Goal: Task Accomplishment & Management: Complete application form

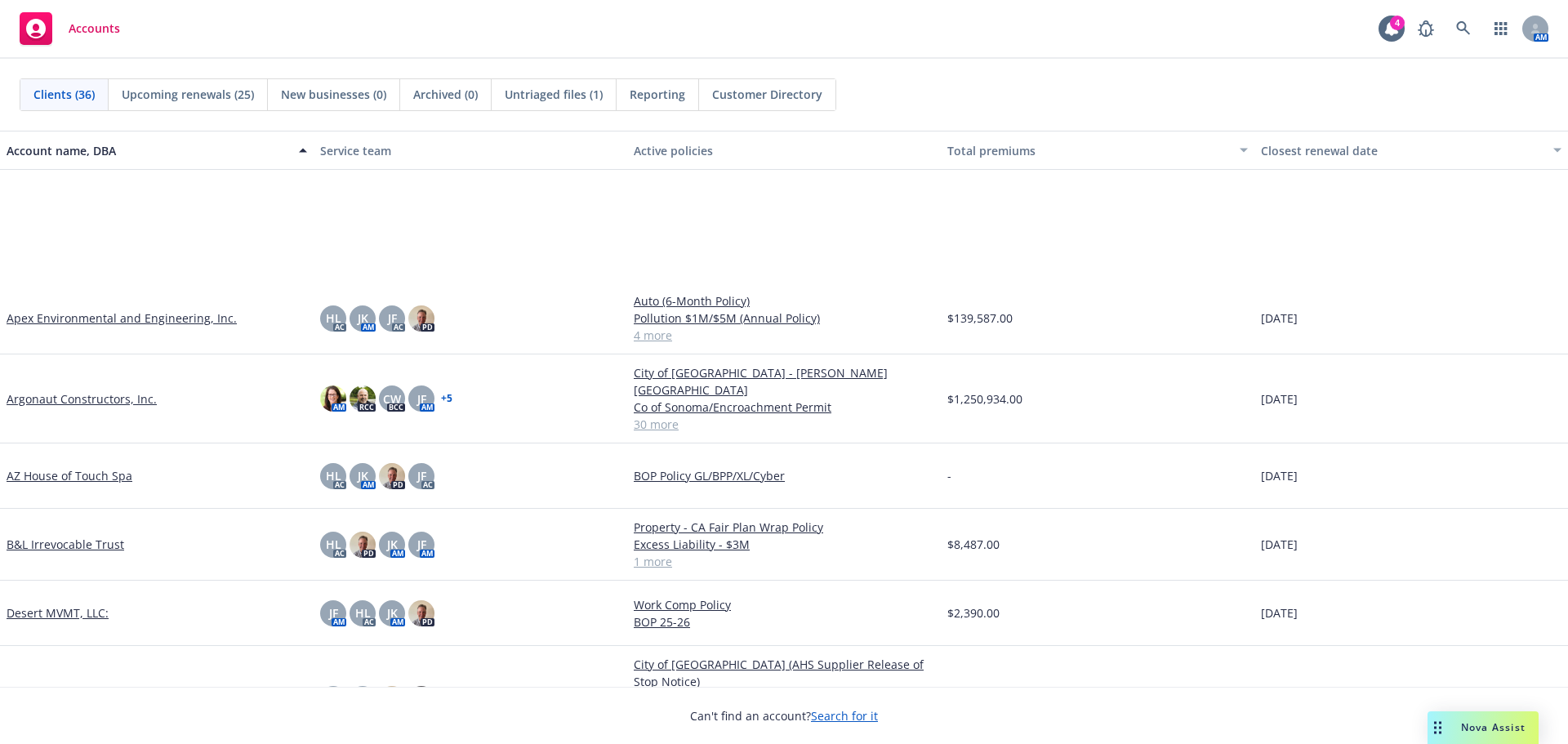
scroll to position [408, 0]
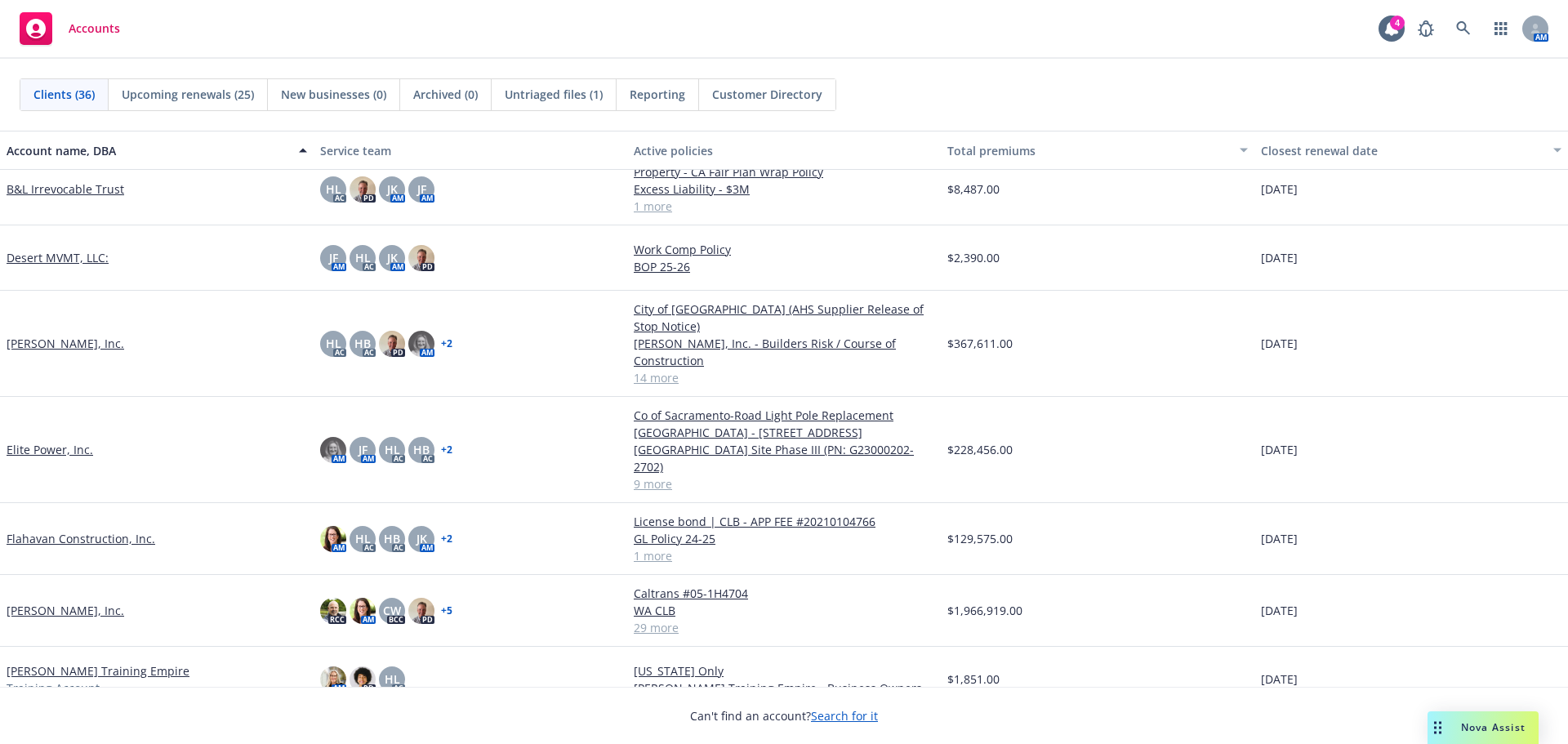
click at [67, 602] on link "[PERSON_NAME], Inc." at bounding box center [66, 610] width 118 height 17
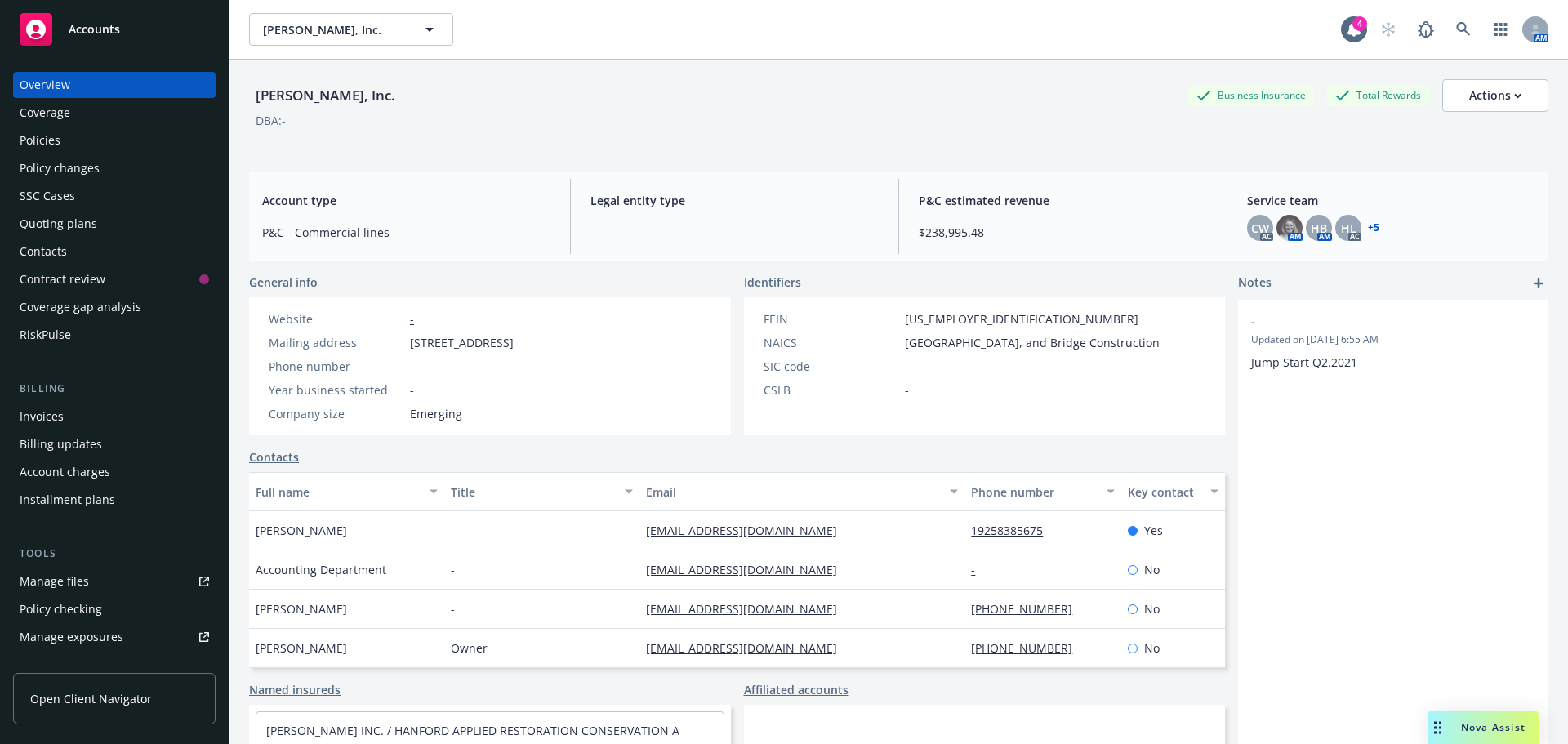
click at [99, 632] on div "Manage exposures" at bounding box center [71, 637] width 104 height 26
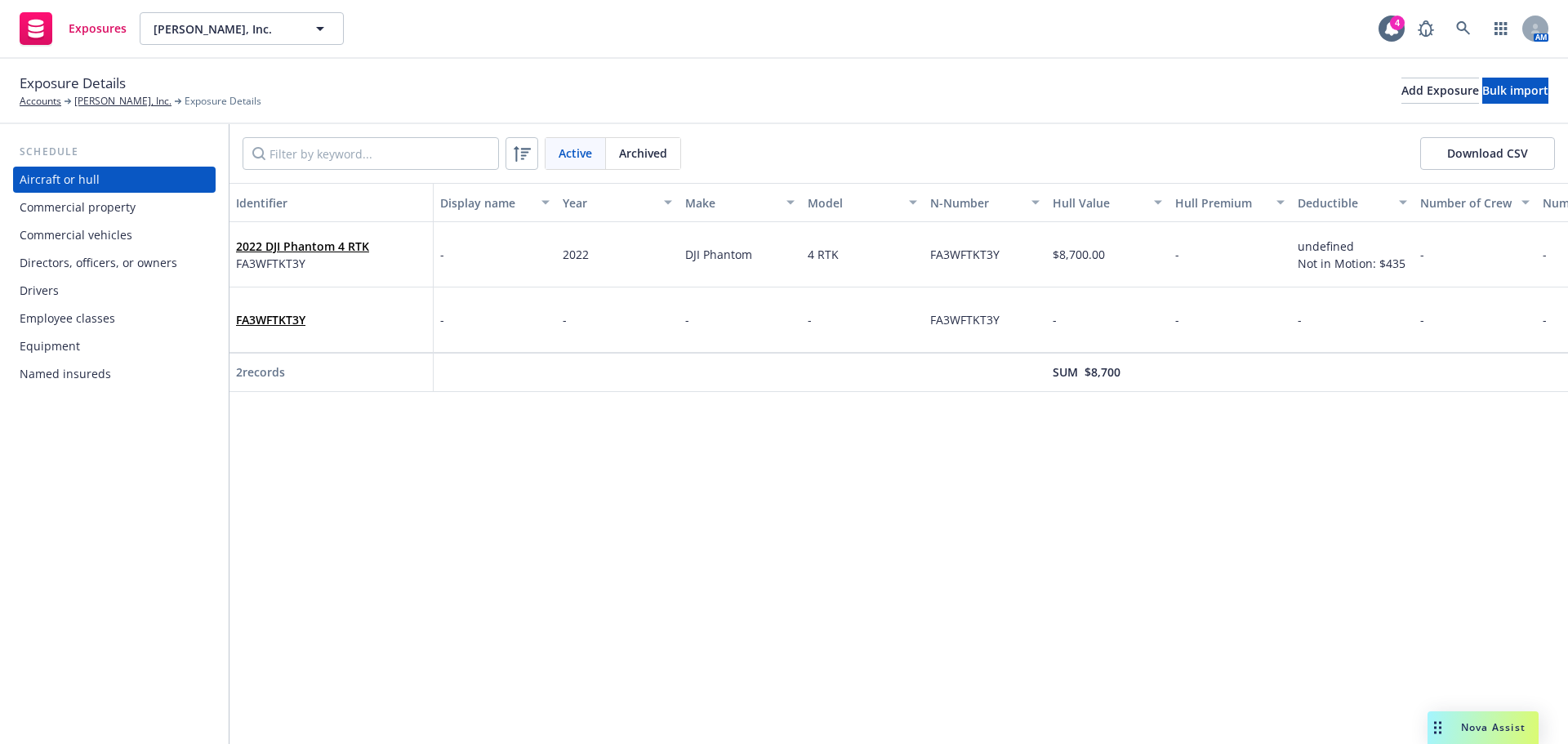
click at [137, 288] on div "Drivers" at bounding box center [114, 291] width 189 height 26
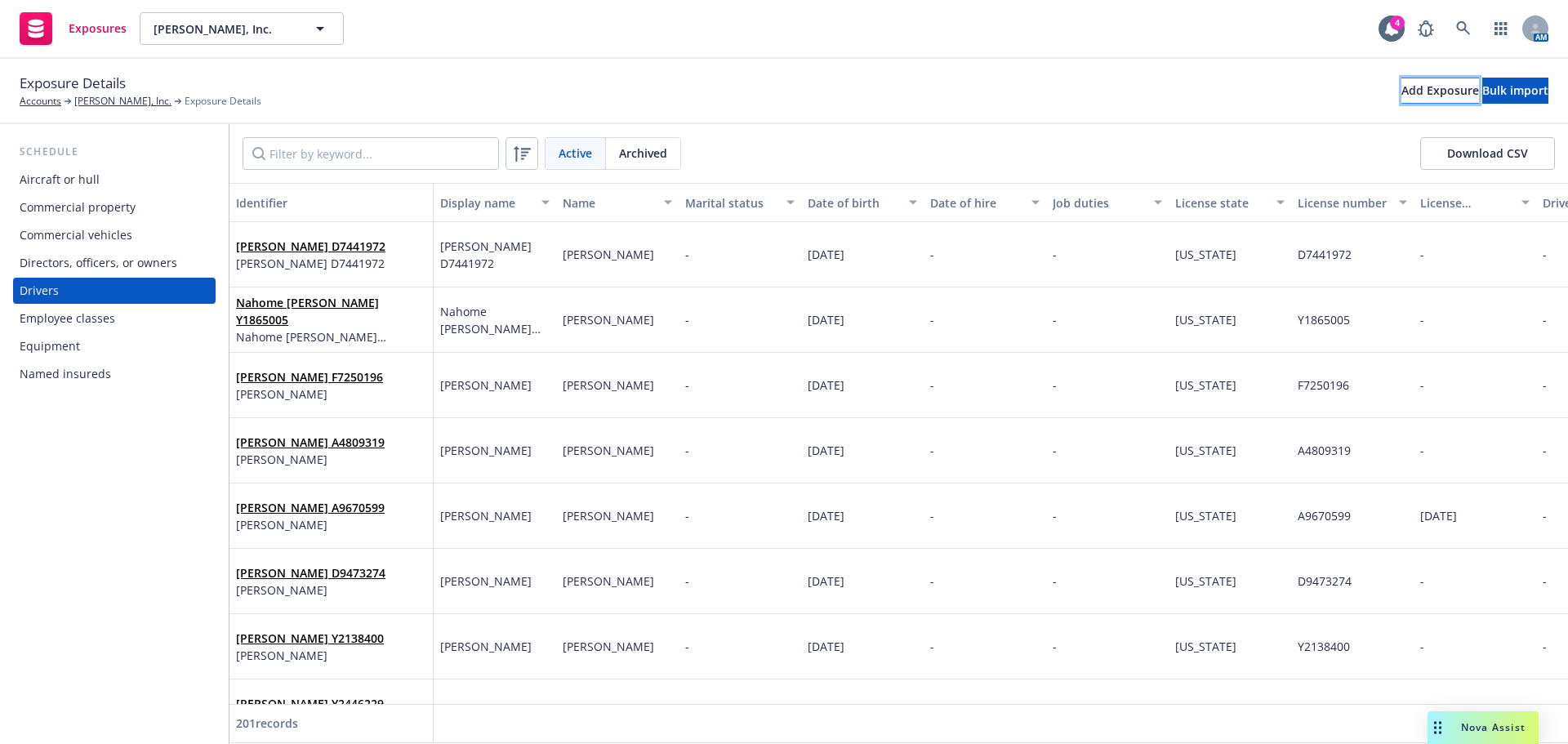
click at [1402, 91] on div "Add Exposure" at bounding box center [1440, 91] width 78 height 25
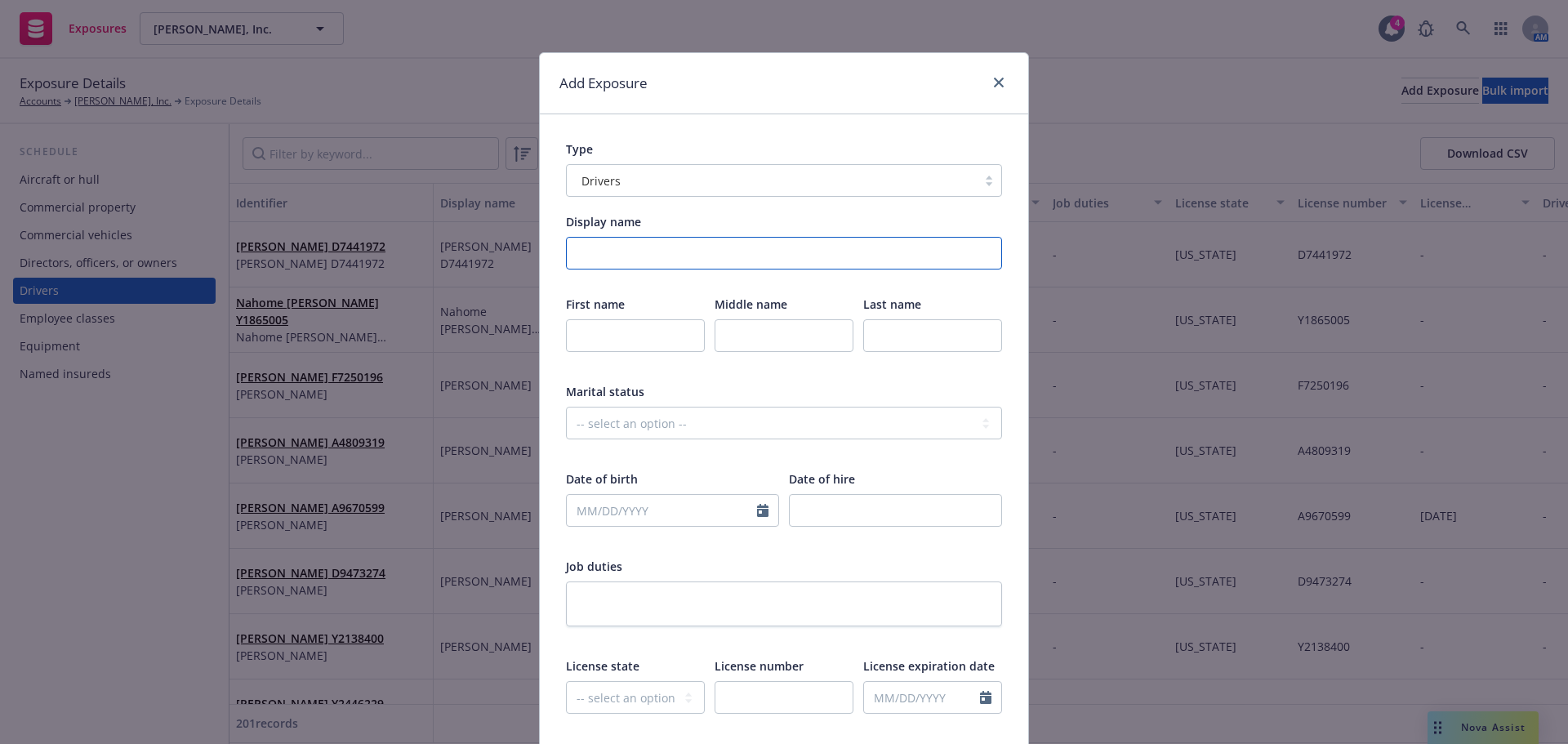
click at [594, 261] on input "Display name" at bounding box center [784, 253] width 436 height 33
drag, startPoint x: 646, startPoint y: 250, endPoint x: 710, endPoint y: 252, distance: 64.0
click at [710, 252] on input "John Salisbury D9510442" at bounding box center [784, 253] width 436 height 33
click at [723, 252] on input "John Salisbury D9510442" at bounding box center [784, 253] width 436 height 33
drag, startPoint x: 713, startPoint y: 252, endPoint x: 652, endPoint y: 259, distance: 61.4
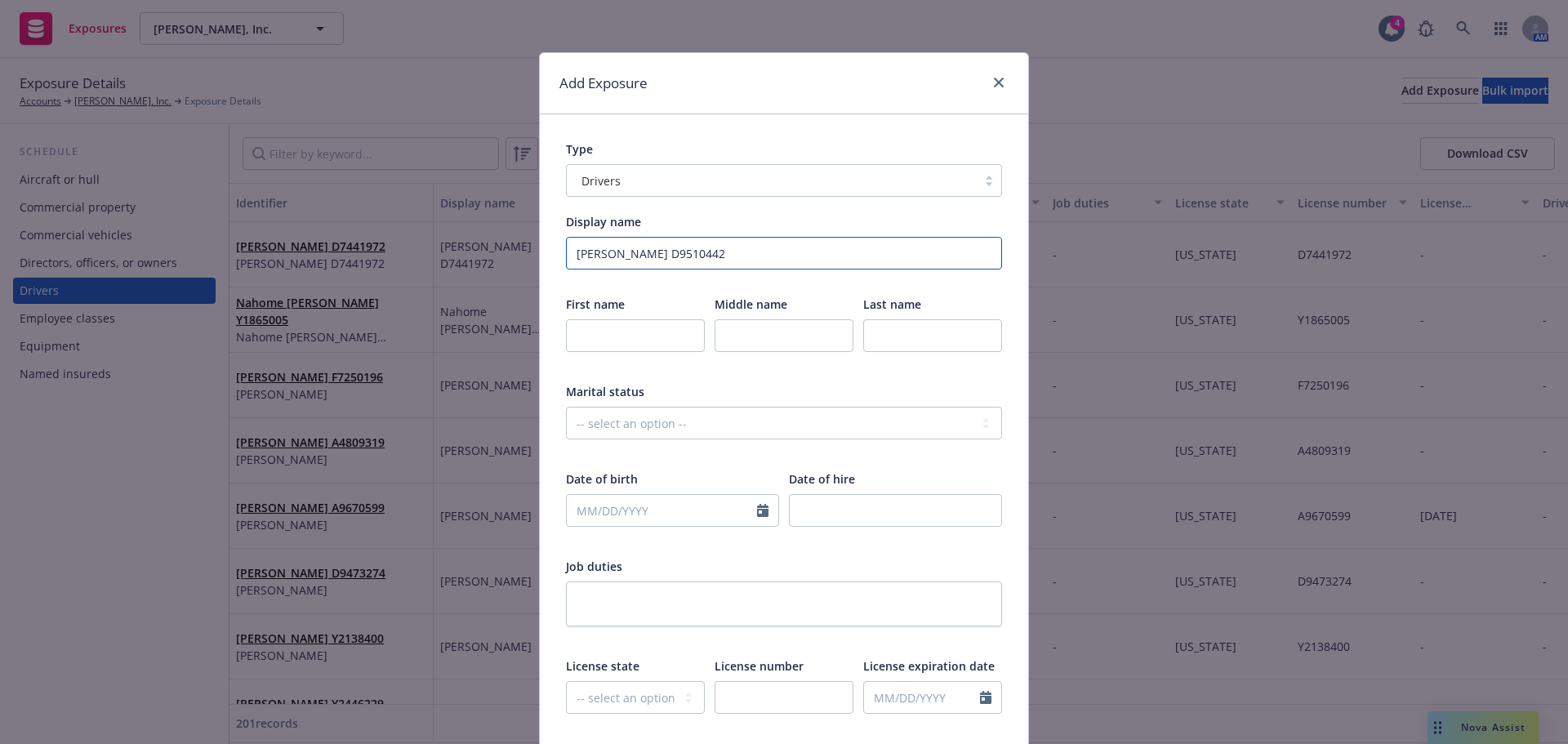
click at [652, 259] on input "John Salisbury D9510442" at bounding box center [784, 253] width 436 height 33
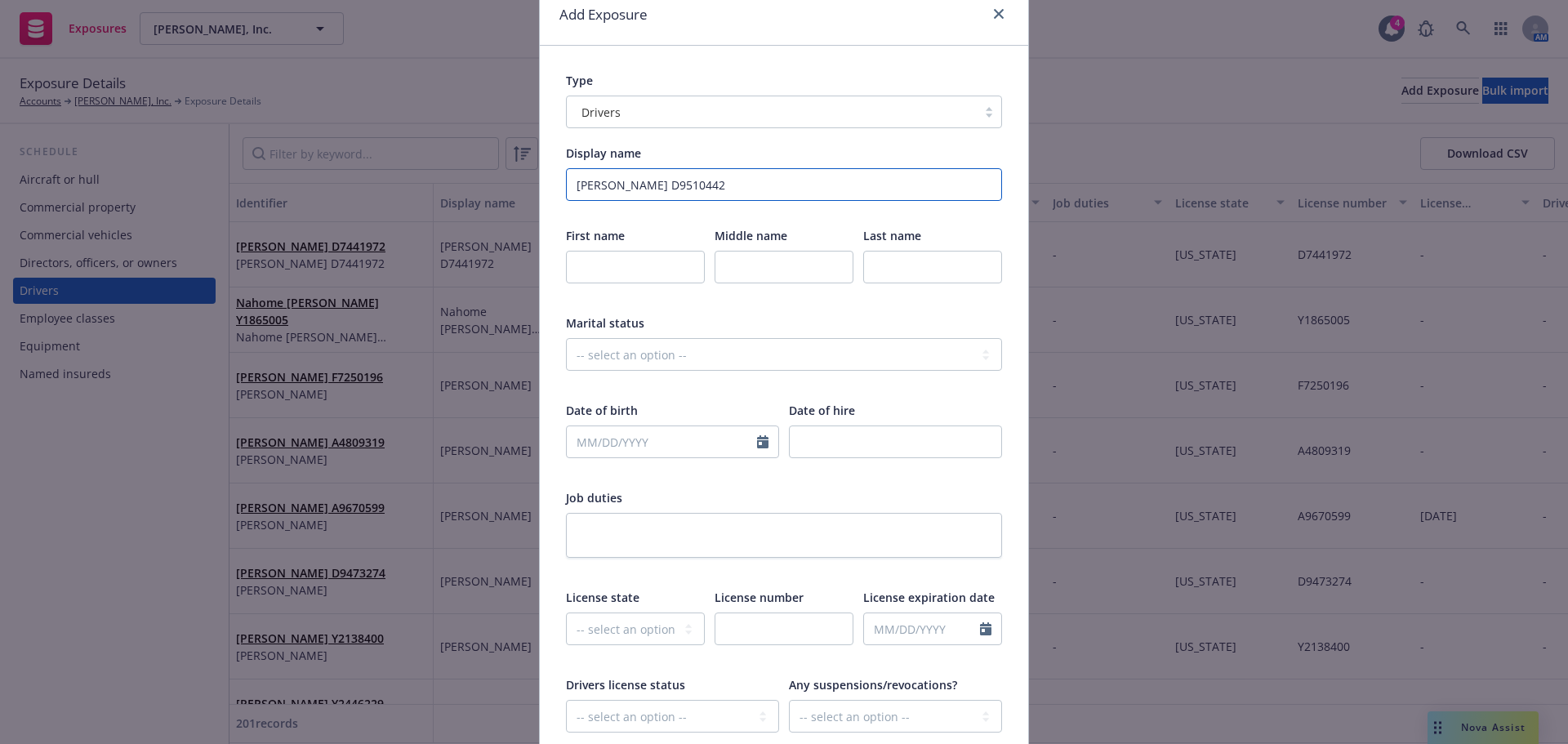
scroll to position [245, 0]
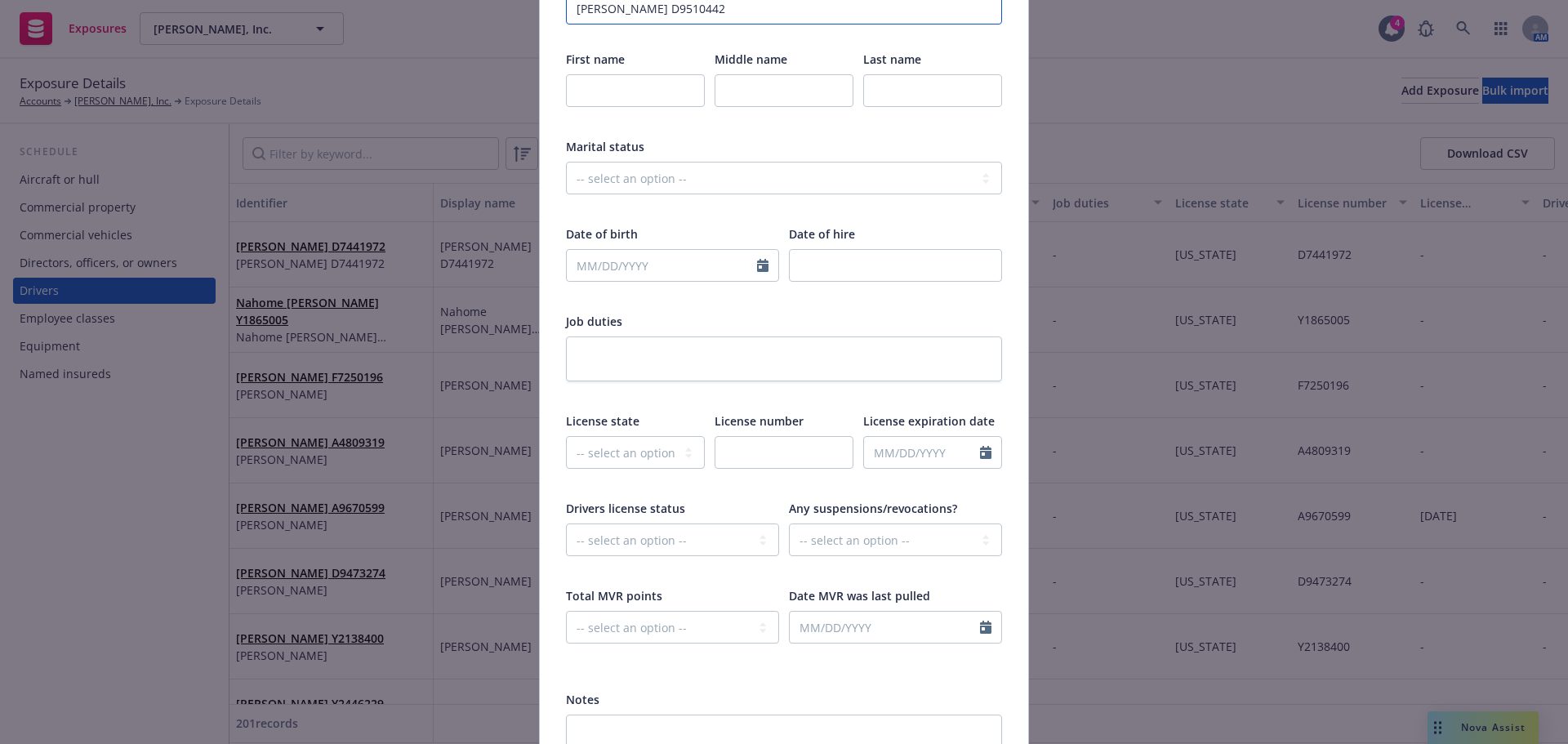
type input "John Salisbury D9510442"
click at [751, 444] on input "text" at bounding box center [783, 452] width 138 height 33
paste input "D9510442"
type input "D9510442"
click at [643, 455] on select "-- select an option -- Alaska Alabama Arkansas American Samoa Arizona Californi…" at bounding box center [635, 452] width 138 height 33
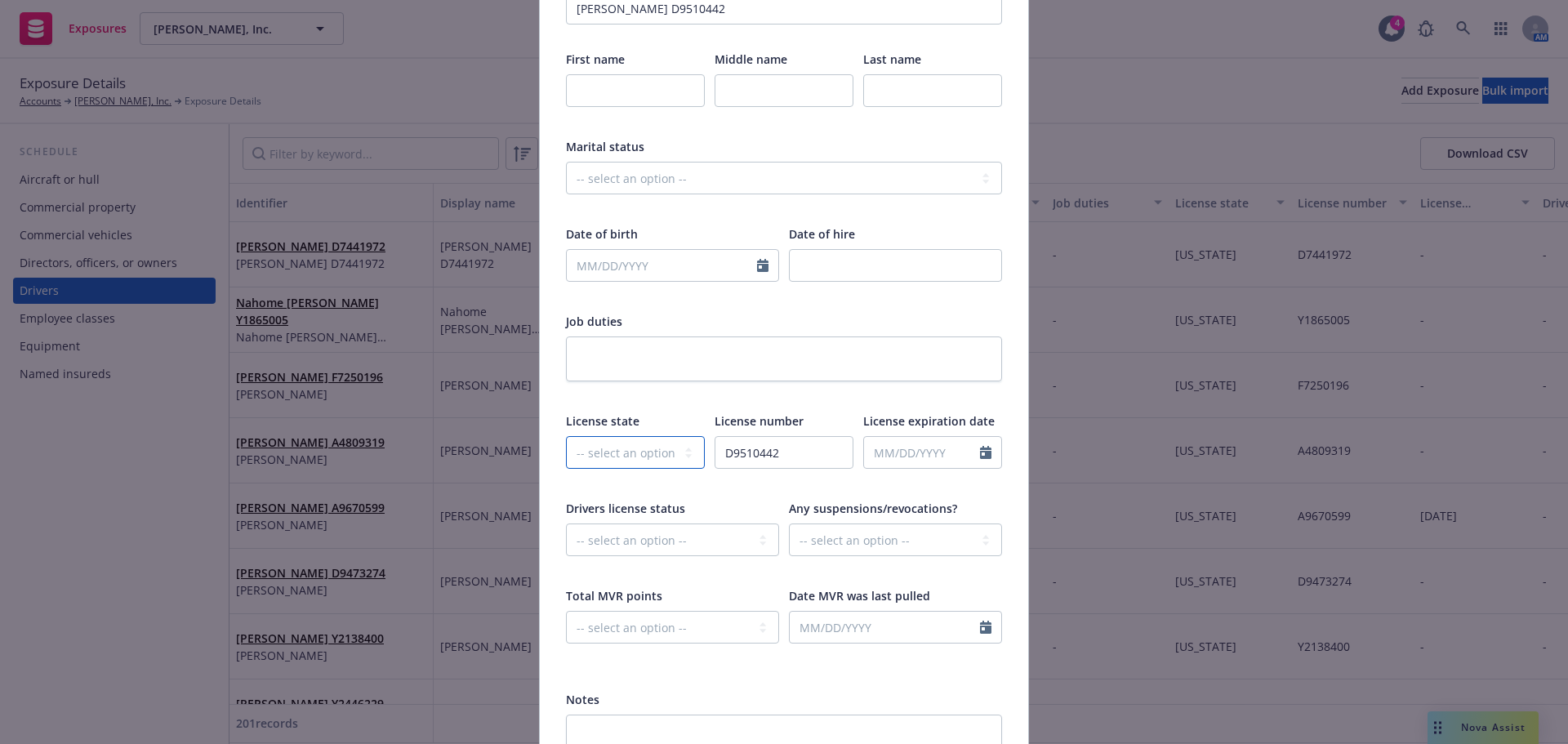
select select "CA"
click at [566, 436] on select "-- select an option -- Alaska Alabama Arkansas American Samoa Arizona Californi…" at bounding box center [635, 452] width 138 height 33
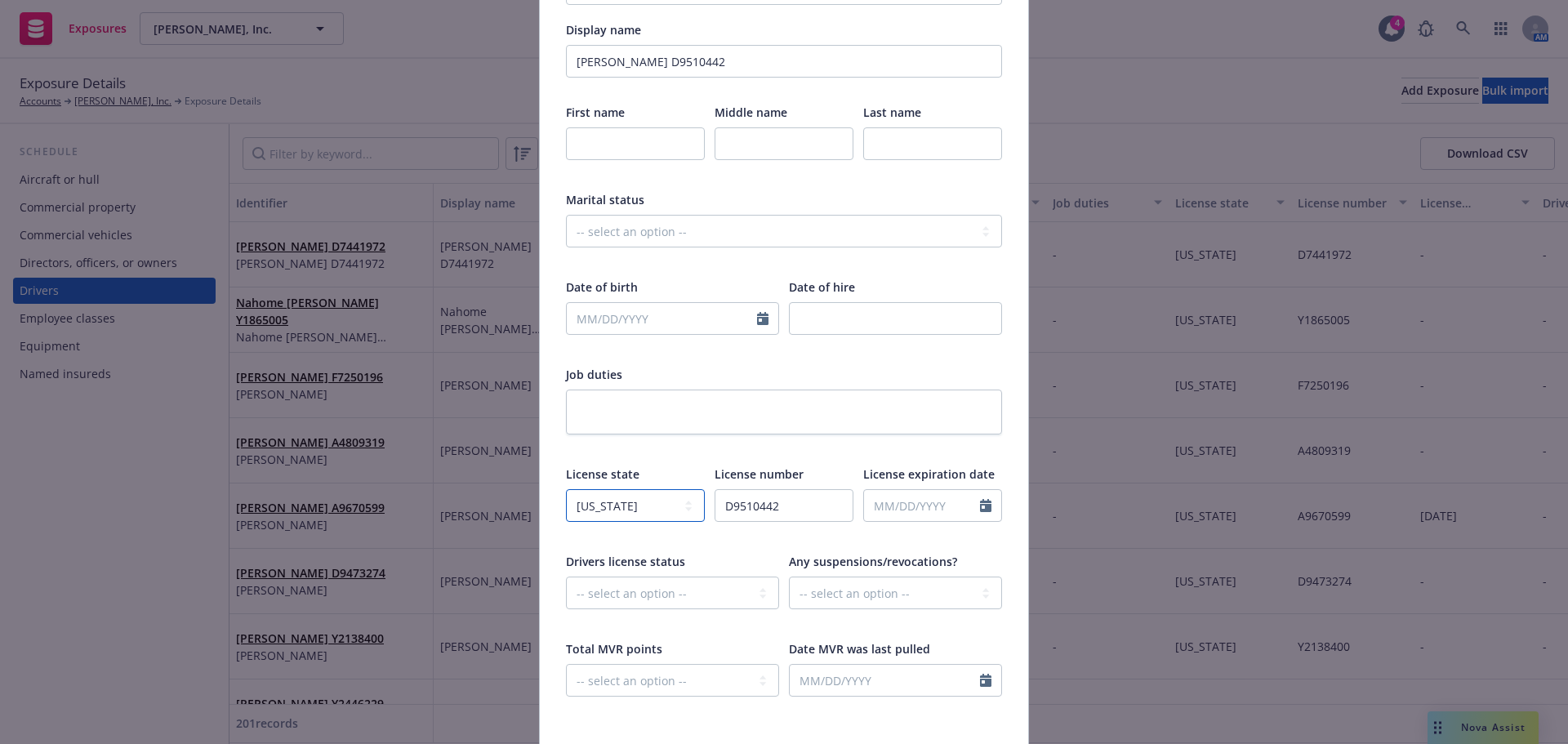
scroll to position [163, 0]
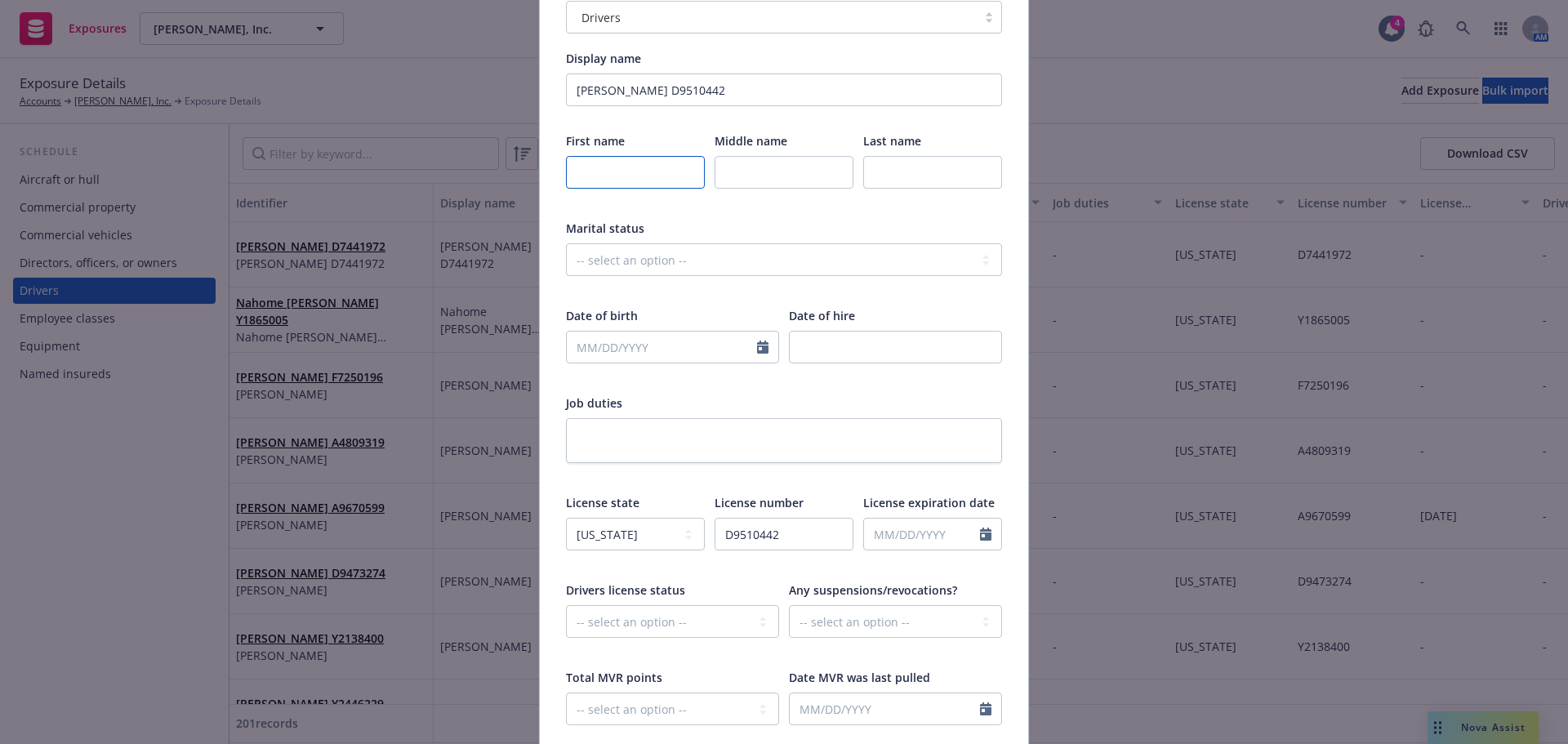
click at [604, 173] on input "text" at bounding box center [635, 172] width 138 height 33
type input "John"
type input "Salisbury"
select select "9"
click at [615, 350] on input "text" at bounding box center [662, 347] width 190 height 31
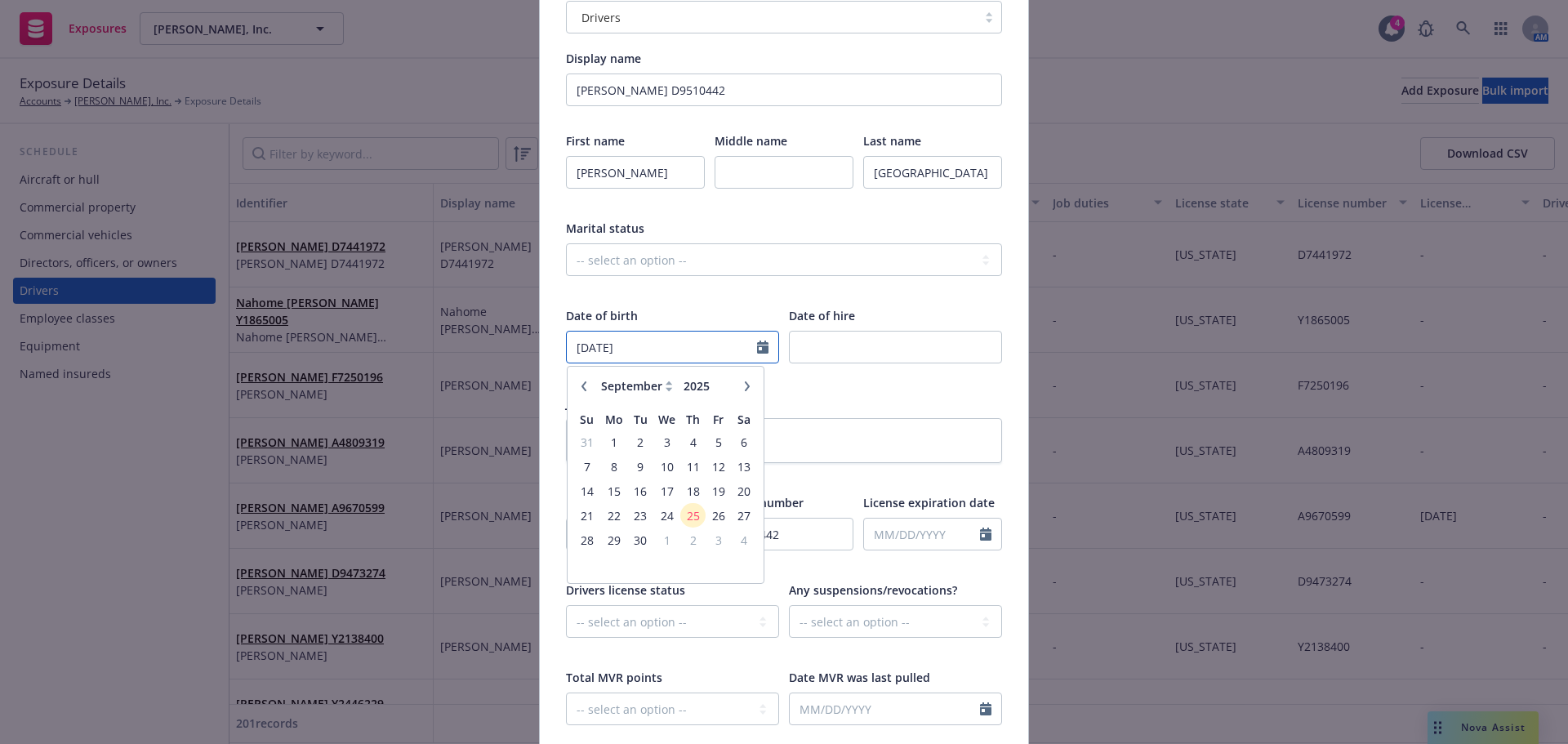
type input "07/17/1990"
click at [752, 306] on div "First name John Middle name Last name Salisbury Marital status -- select an opt…" at bounding box center [784, 439] width 436 height 615
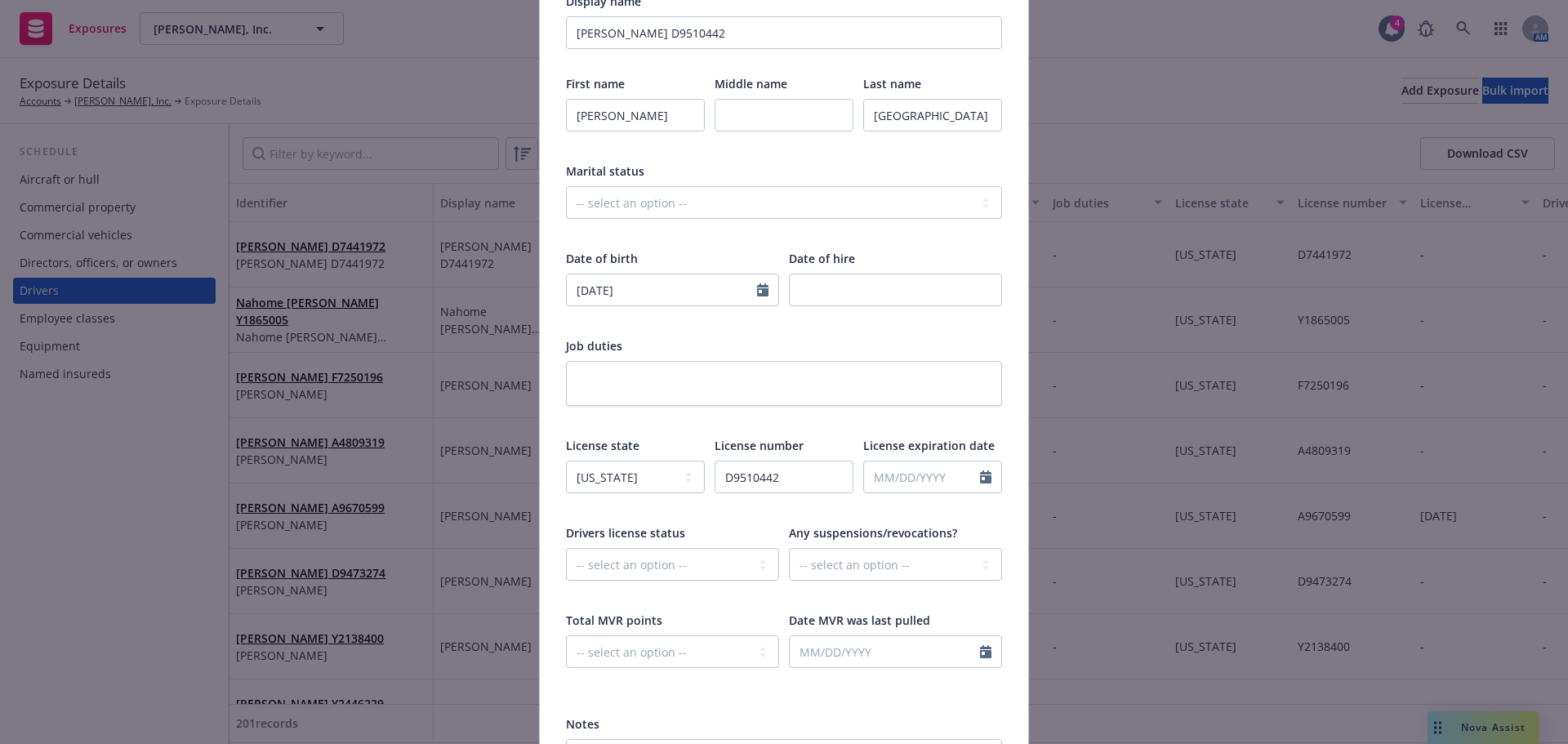
scroll to position [398, 0]
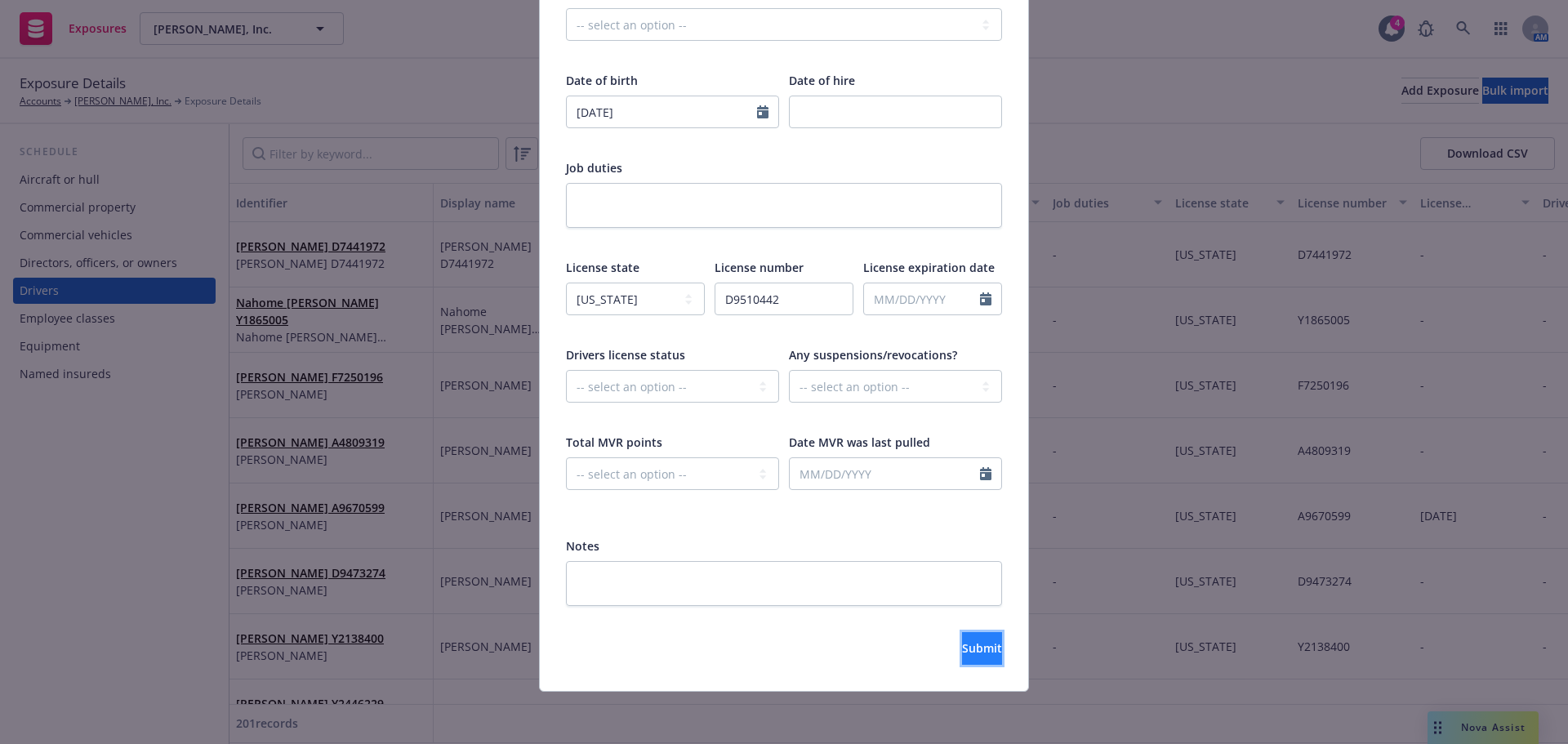
click at [962, 648] on span "Submit" at bounding box center [981, 648] width 40 height 16
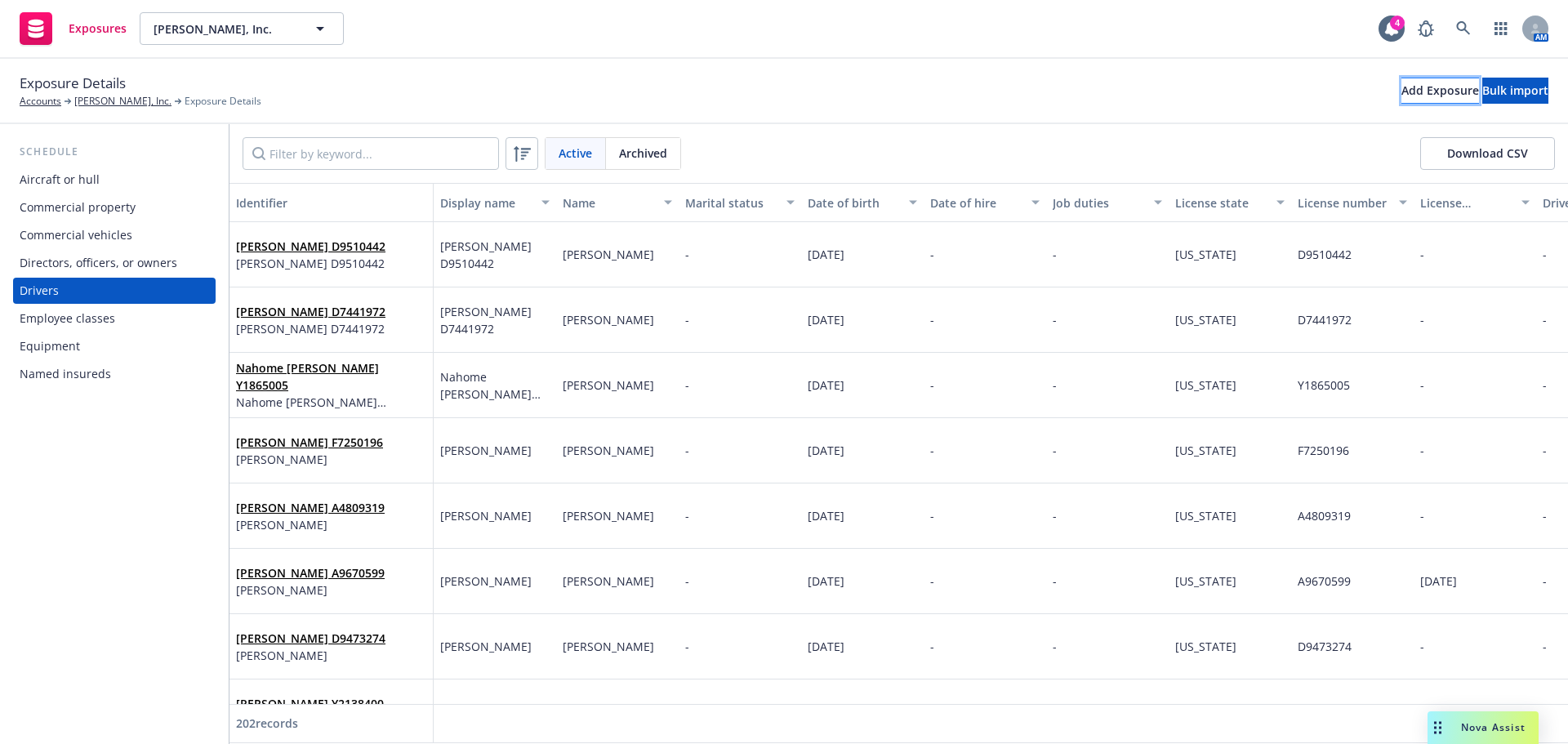
click at [1402, 98] on div "Add Exposure" at bounding box center [1440, 91] width 78 height 25
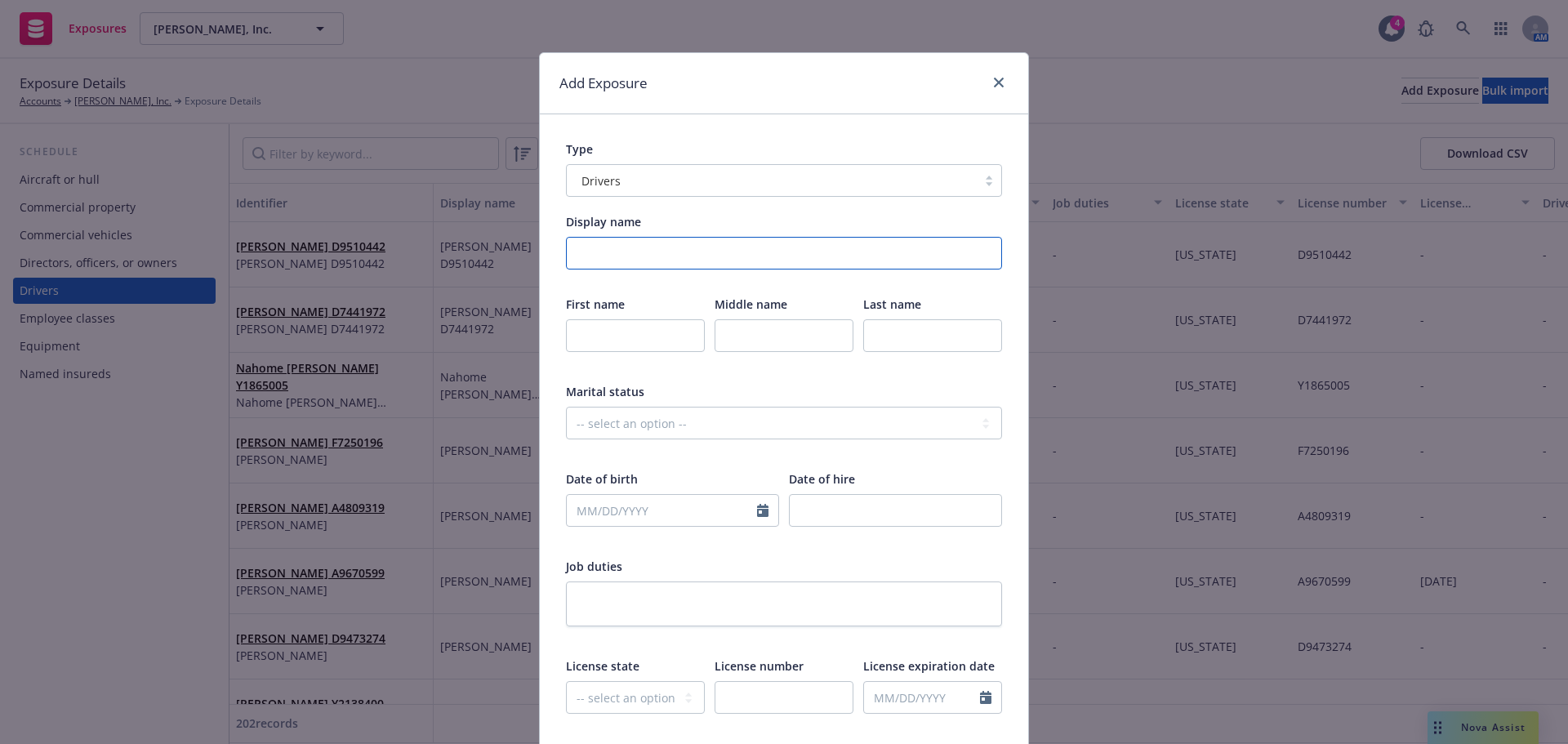
click at [595, 251] on input "Display name" at bounding box center [784, 253] width 436 height 33
drag, startPoint x: 655, startPoint y: 256, endPoint x: 713, endPoint y: 254, distance: 58.0
click at [713, 254] on input "Arturo Arenival D4780743" at bounding box center [784, 253] width 436 height 33
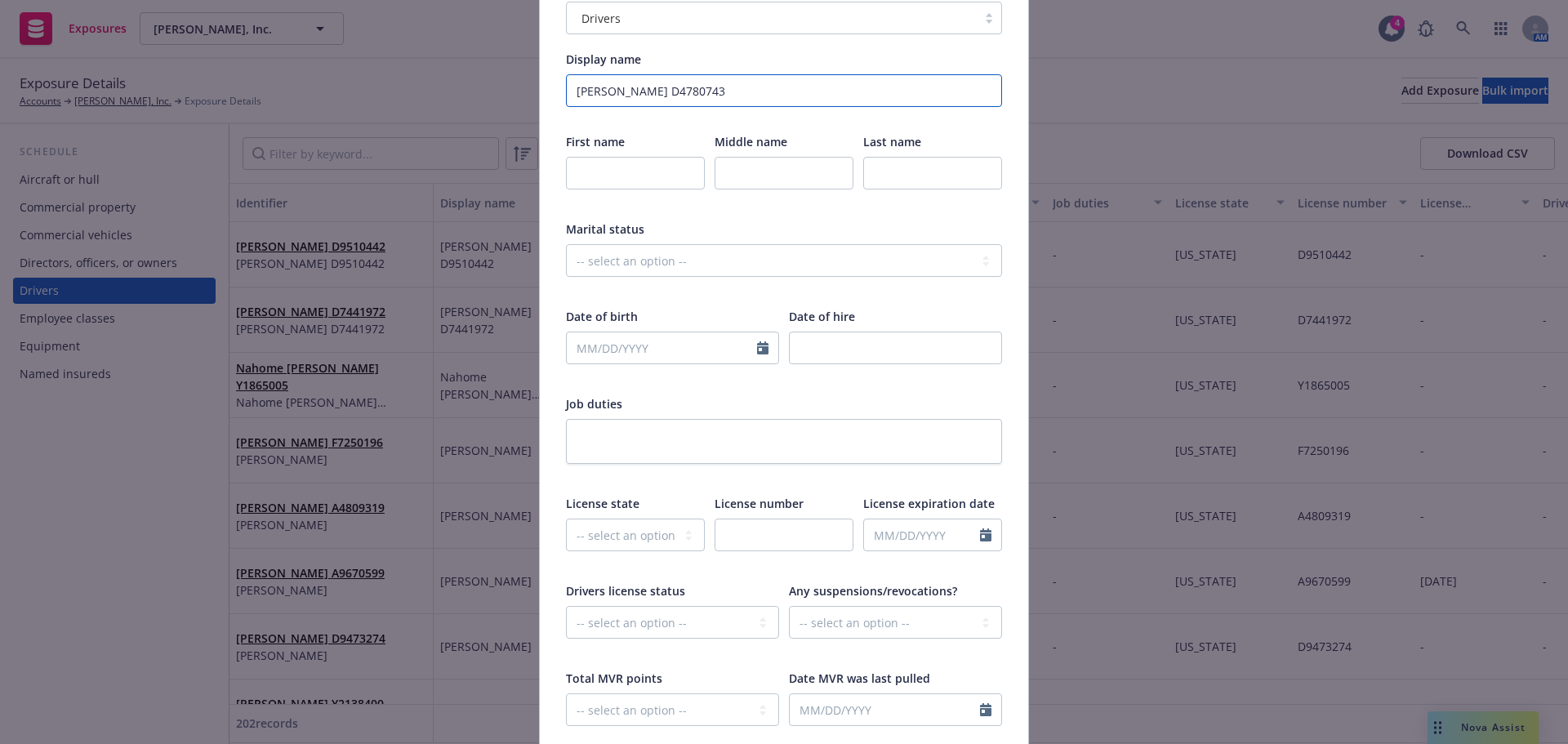
scroll to position [163, 0]
type input "Arturo Arenival D4780743"
click at [790, 532] on input "text" at bounding box center [783, 534] width 138 height 33
paste input "D4780743"
type input "D4780743"
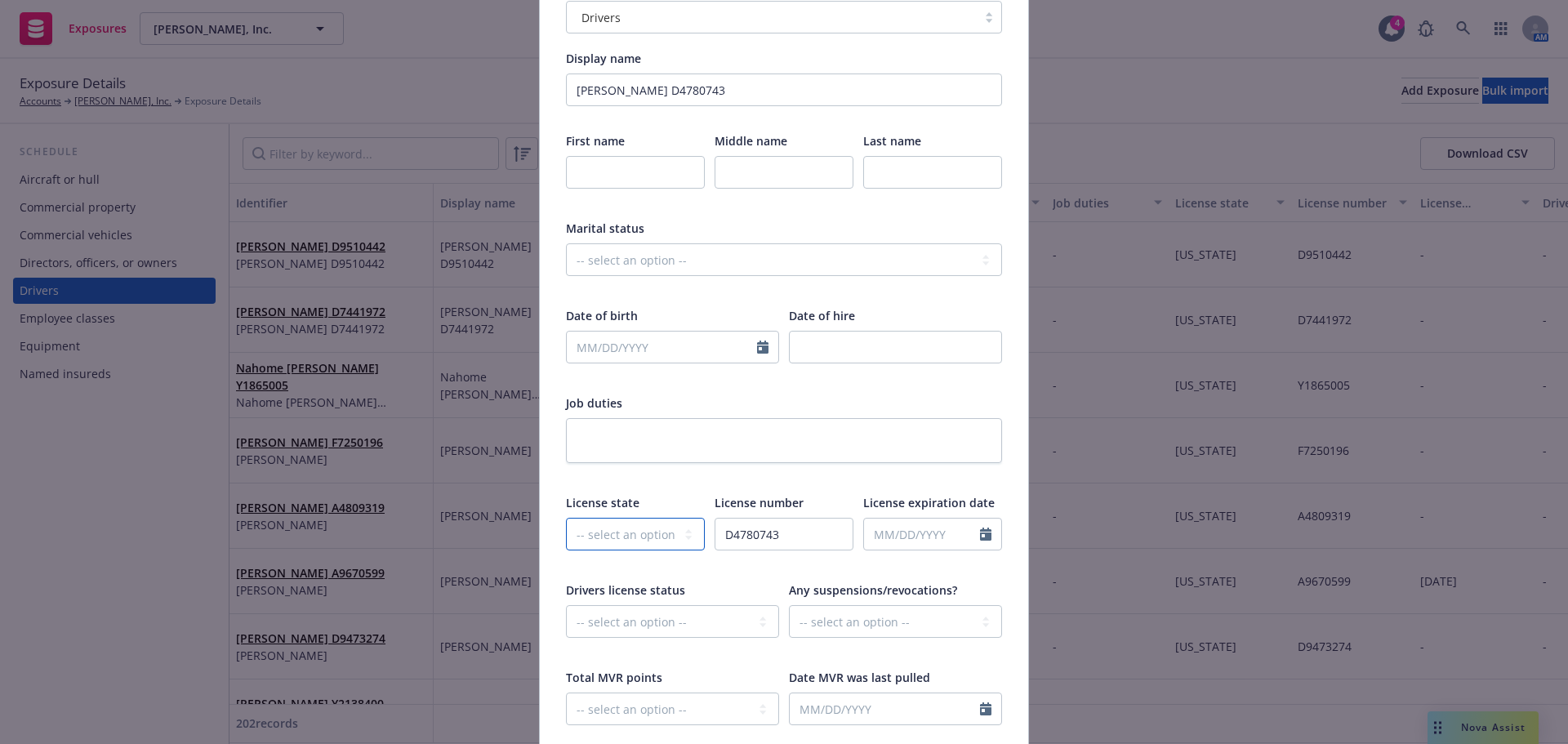
click at [644, 533] on select "-- select an option -- Alaska Alabama Arkansas American Samoa Arizona Californi…" at bounding box center [635, 534] width 138 height 33
select select "CA"
click at [566, 518] on select "-- select an option -- Alaska Alabama Arkansas American Samoa Arizona Californi…" at bounding box center [635, 534] width 138 height 33
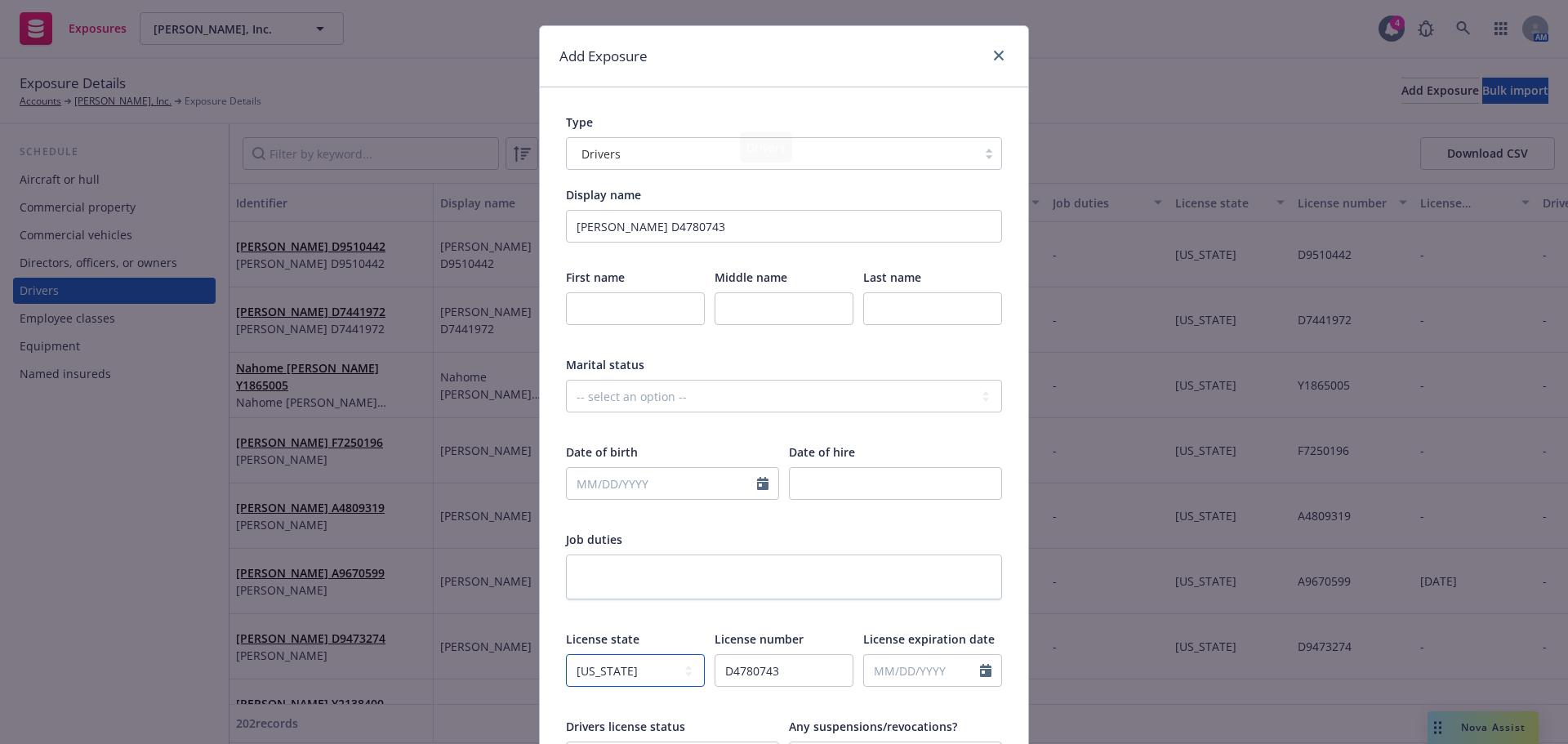
scroll to position [0, 0]
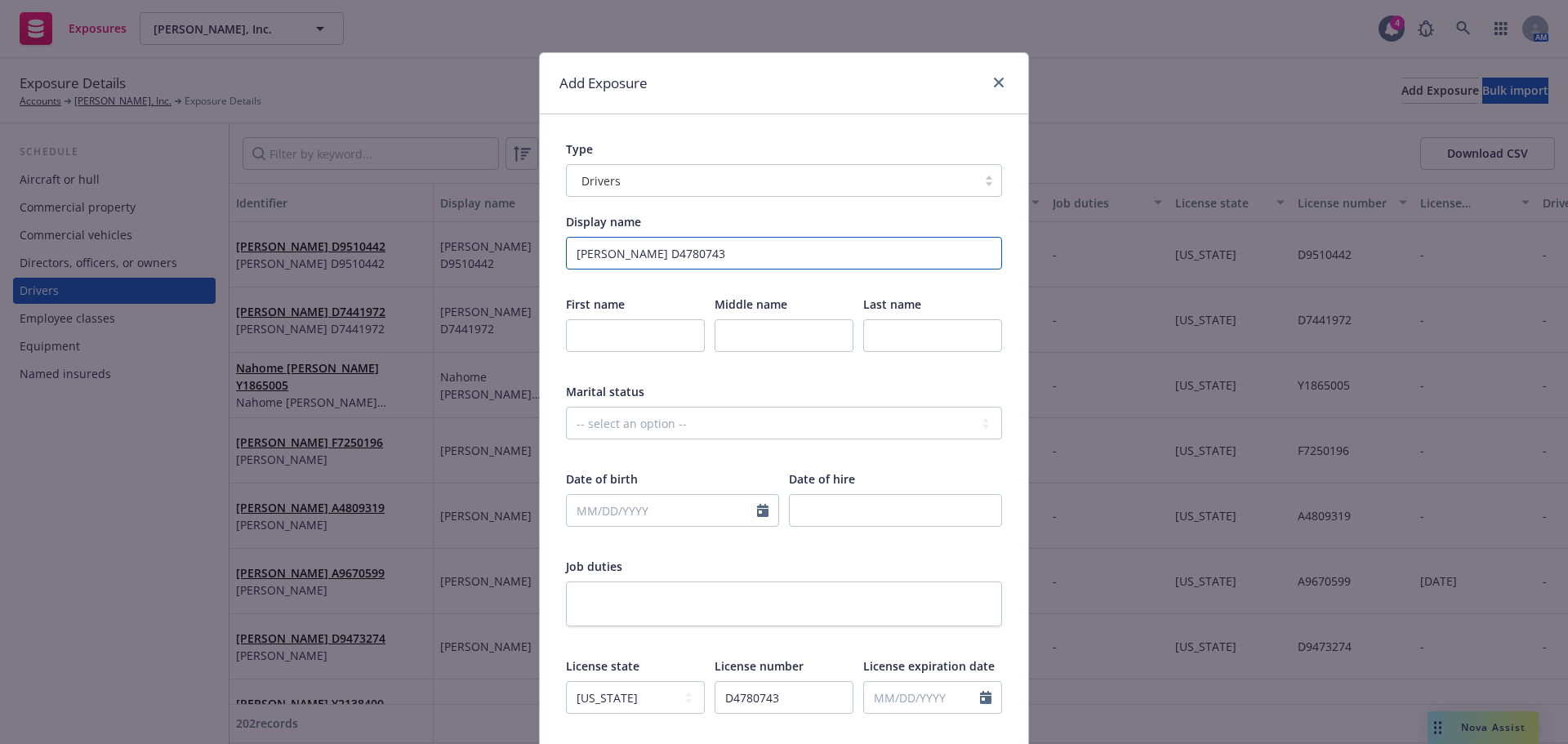
drag, startPoint x: 609, startPoint y: 253, endPoint x: 652, endPoint y: 252, distance: 43.0
click at [652, 252] on input "Arturo Arenival D4780743" at bounding box center [784, 253] width 436 height 33
click at [909, 338] on input "text" at bounding box center [932, 336] width 138 height 33
paste input "Arenival"
type input "Arenival"
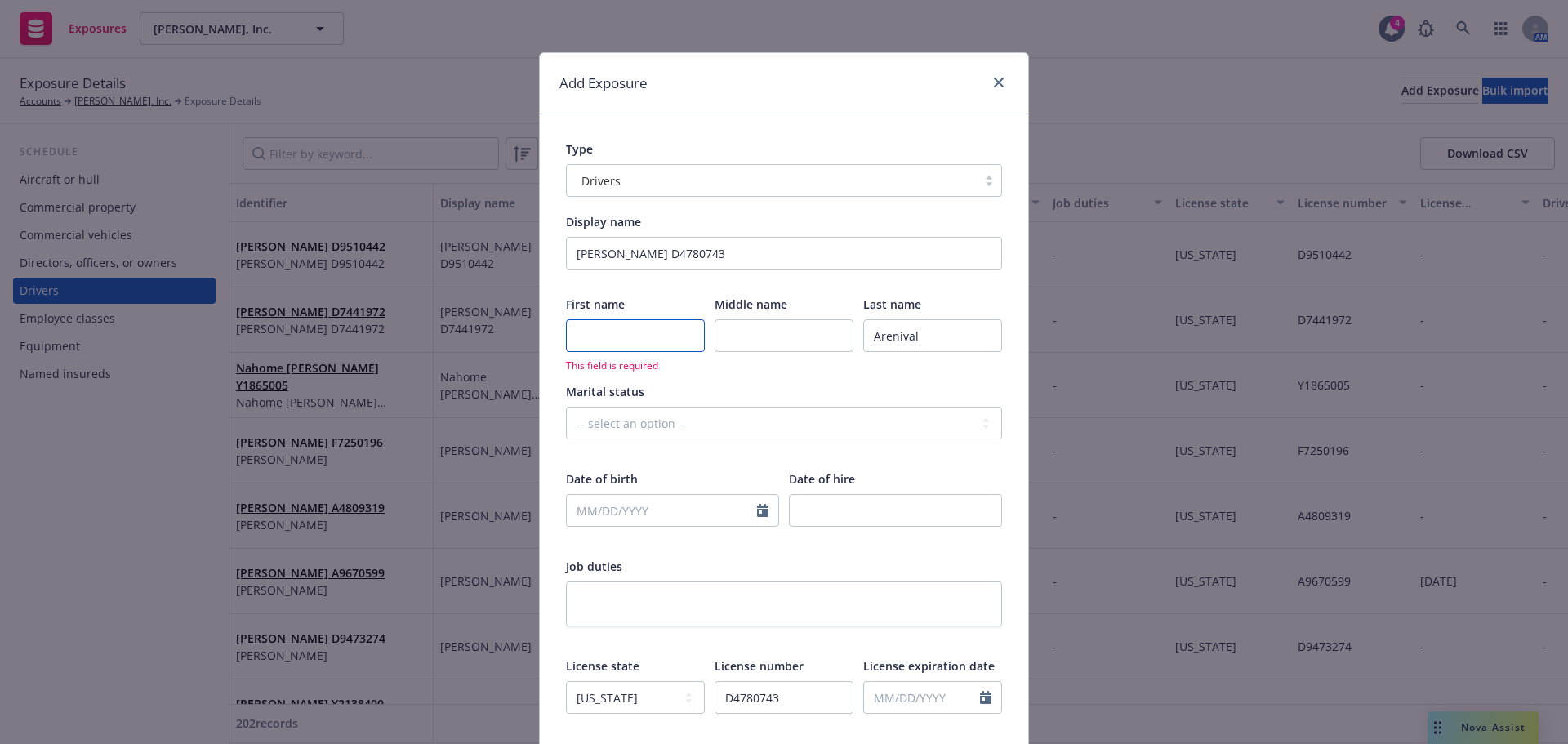
click at [592, 343] on input "text" at bounding box center [635, 336] width 138 height 33
type input "Arturo"
click at [627, 502] on input "text" at bounding box center [662, 510] width 190 height 31
select select "9"
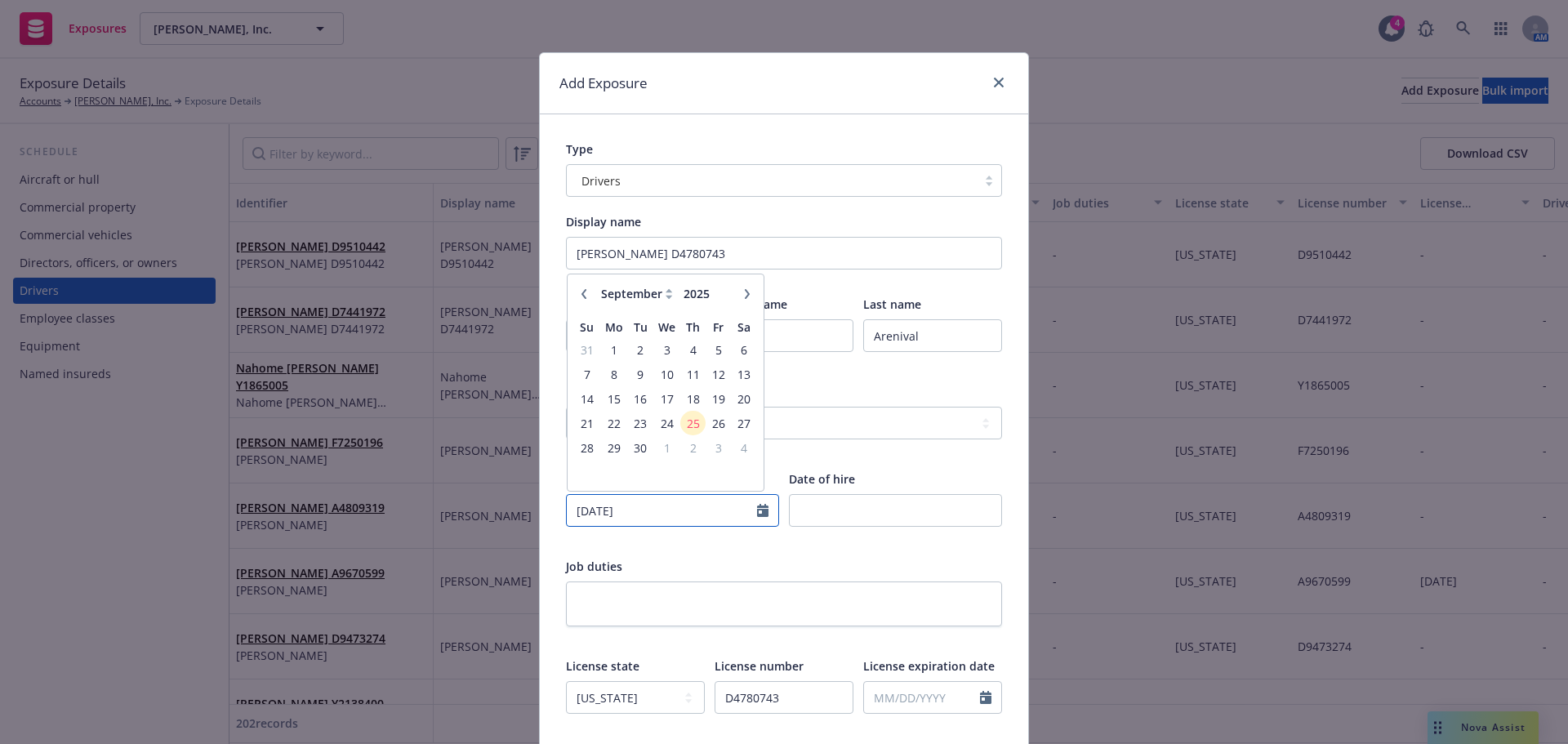
type input "11/23/1980"
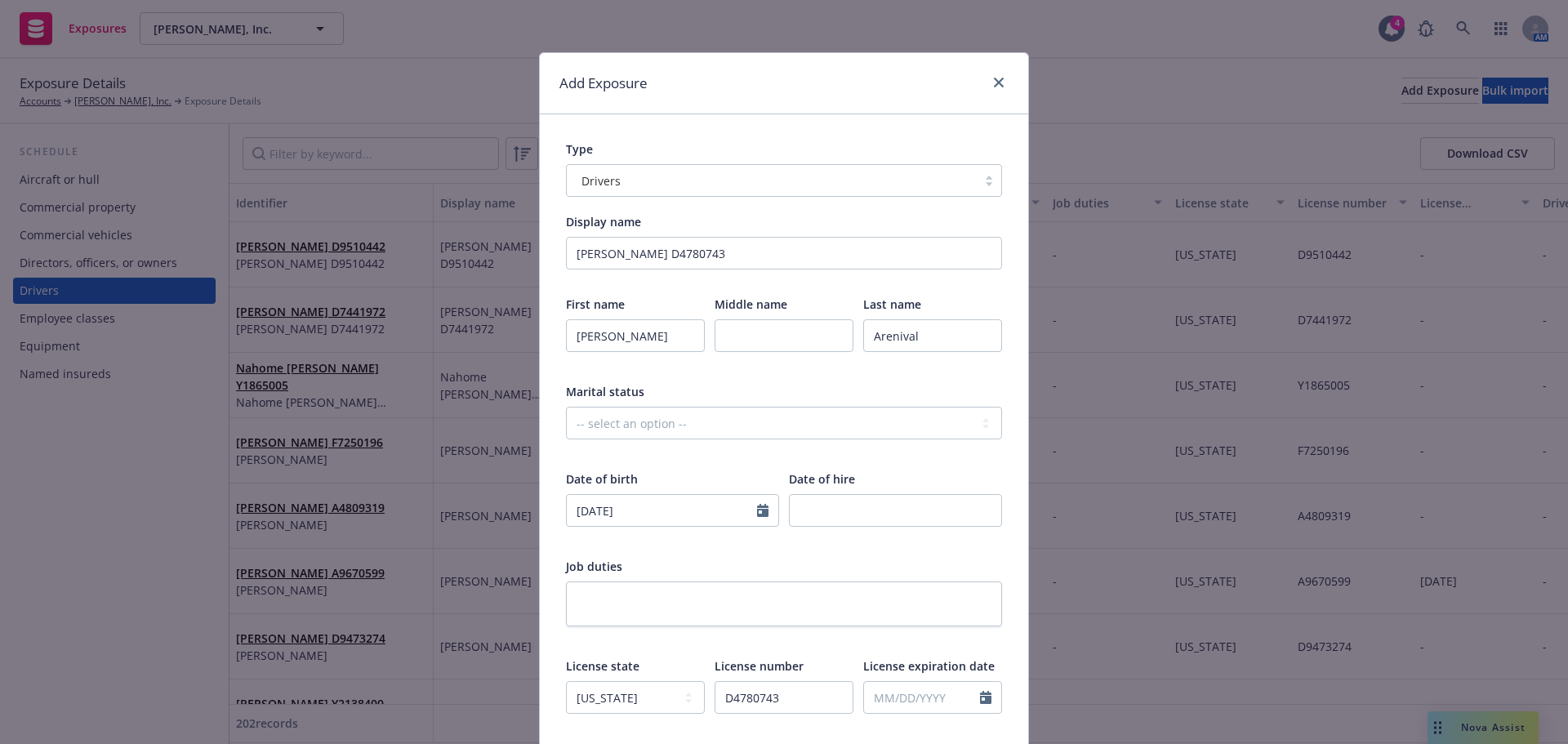
click at [709, 563] on div "Job duties" at bounding box center [784, 566] width 436 height 17
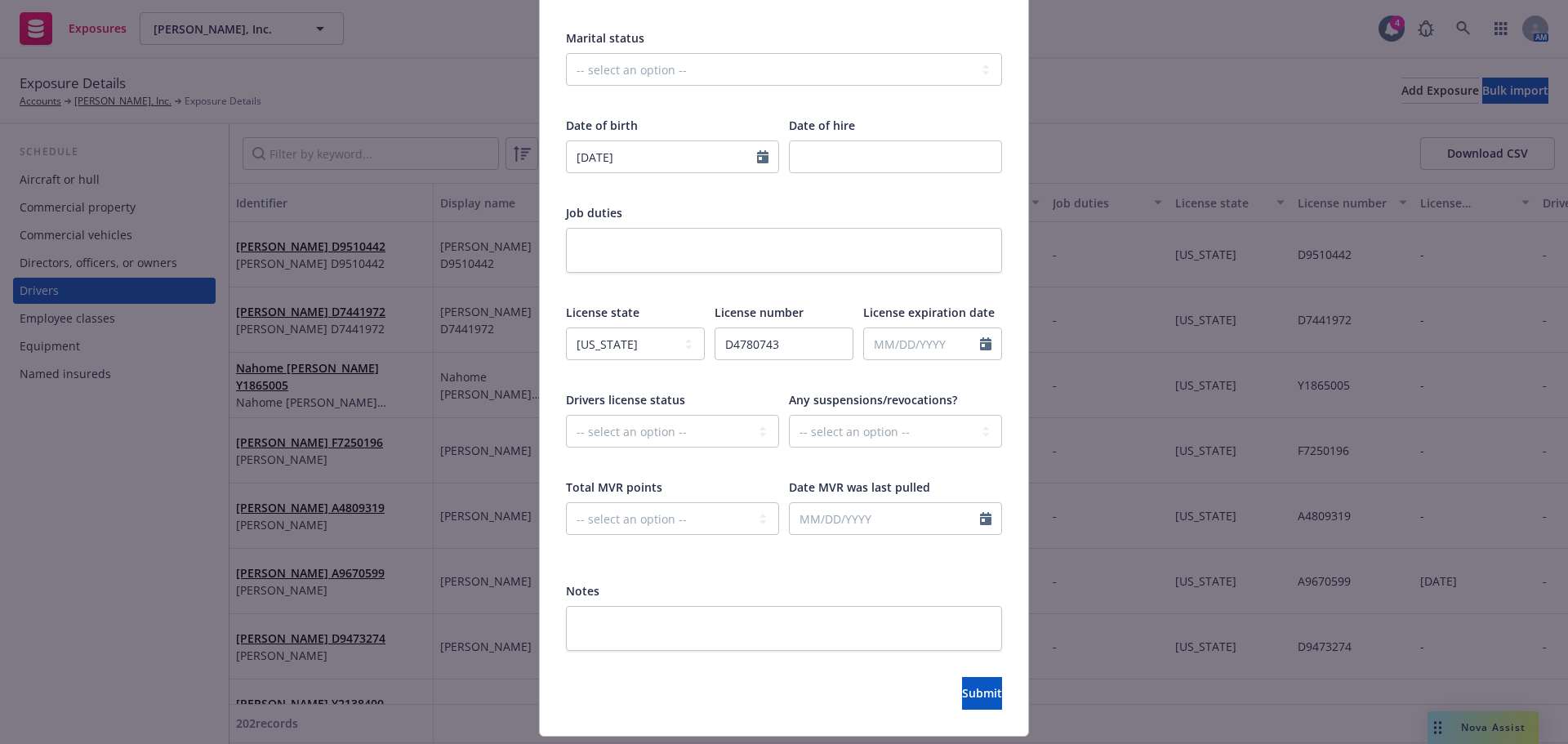
scroll to position [398, 0]
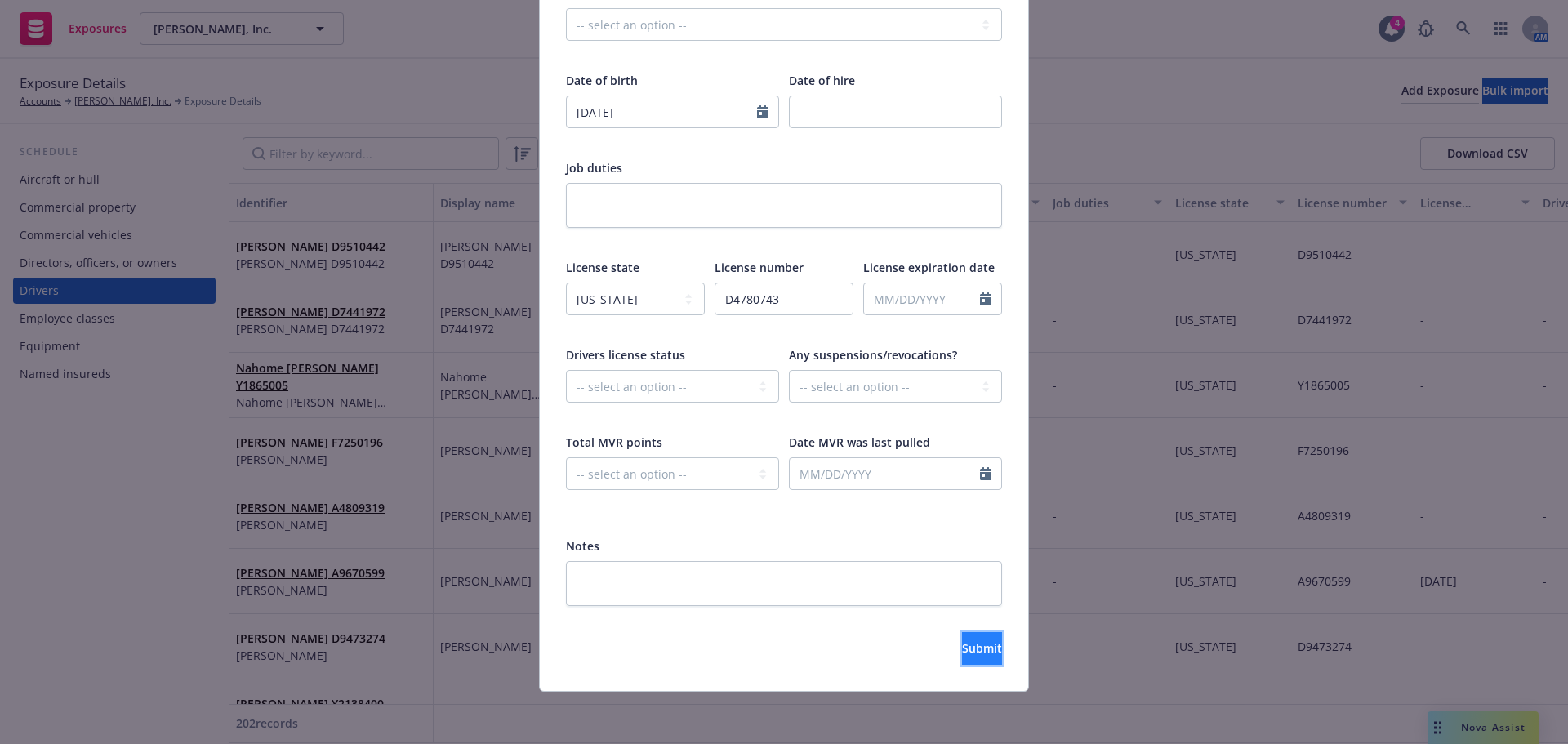
click at [962, 651] on span "Submit" at bounding box center [981, 648] width 40 height 16
